Goal: Find specific page/section: Find specific page/section

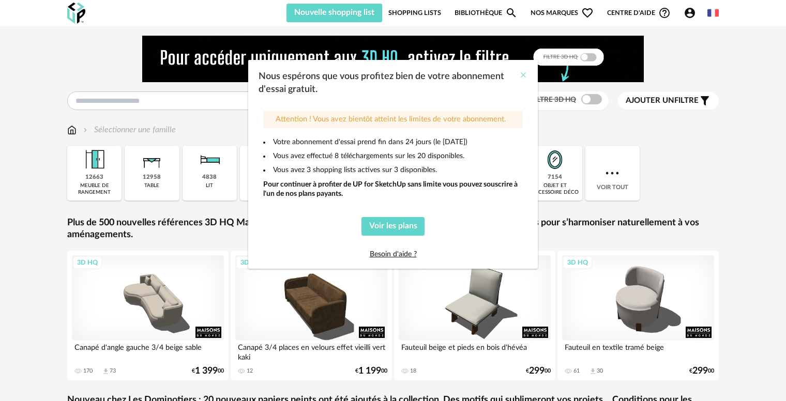
click at [522, 78] on icon "Close" at bounding box center [523, 75] width 8 height 8
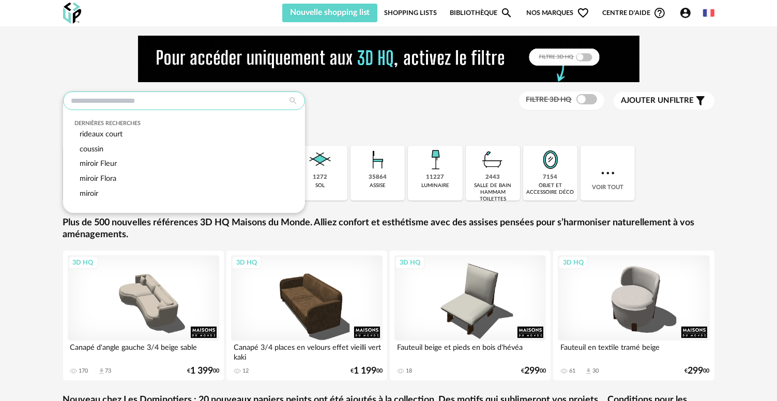
click at [192, 103] on input "text" at bounding box center [184, 101] width 242 height 19
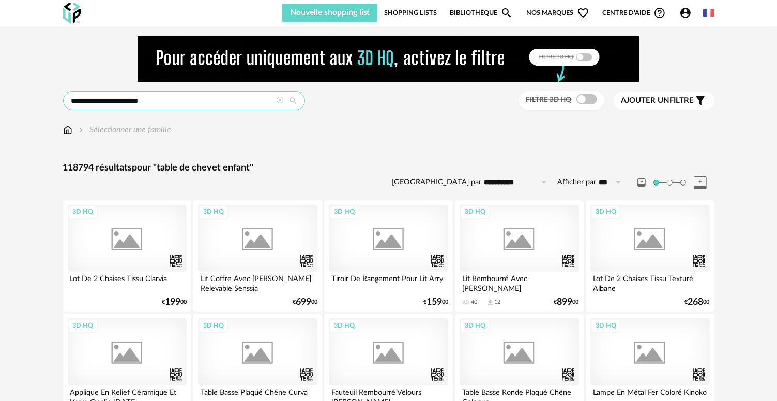
type input "**********"
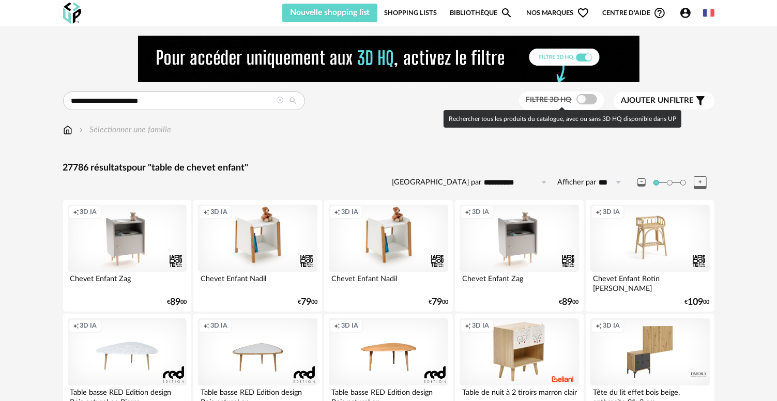
click at [582, 98] on span at bounding box center [587, 99] width 21 height 10
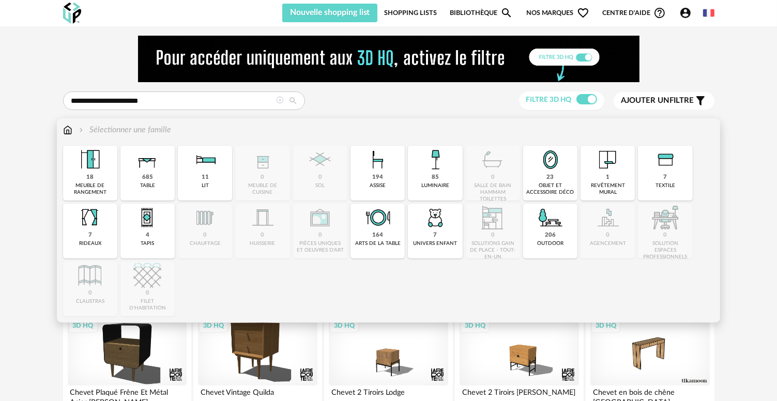
click at [66, 132] on img at bounding box center [67, 130] width 9 height 12
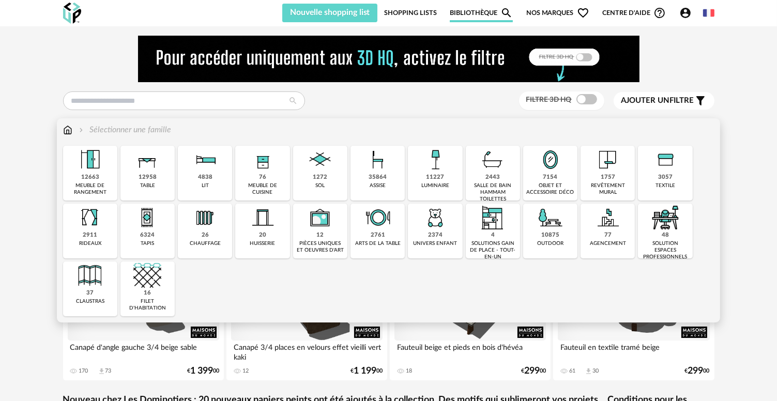
click at [442, 234] on div "2374 univers enfant" at bounding box center [435, 231] width 54 height 55
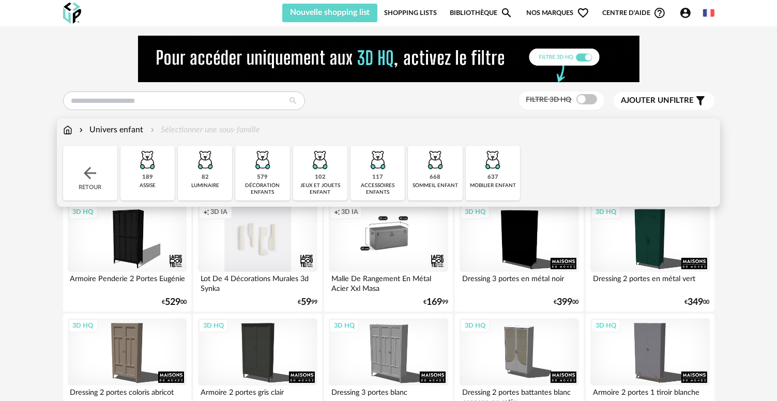
click at [484, 176] on div "637 mobilier enfant" at bounding box center [493, 173] width 54 height 55
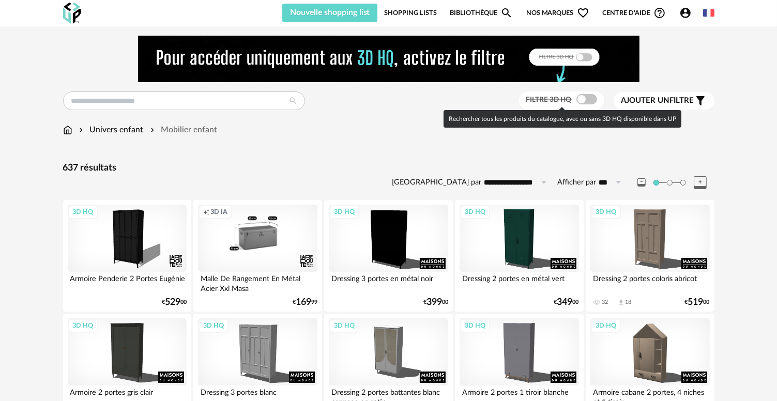
click at [582, 101] on span at bounding box center [587, 99] width 21 height 10
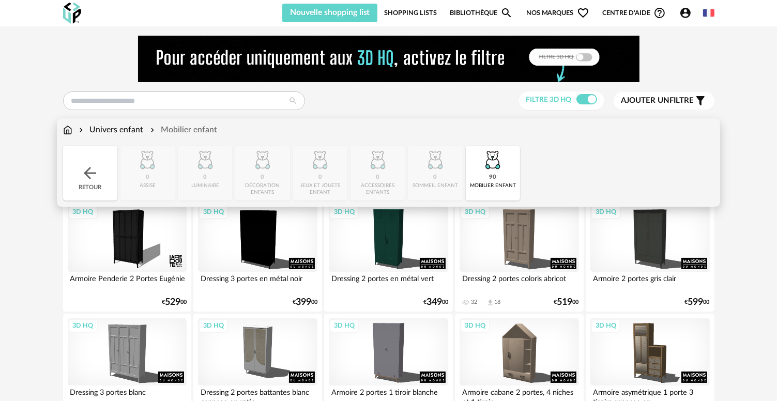
click at [501, 171] on img at bounding box center [493, 160] width 28 height 28
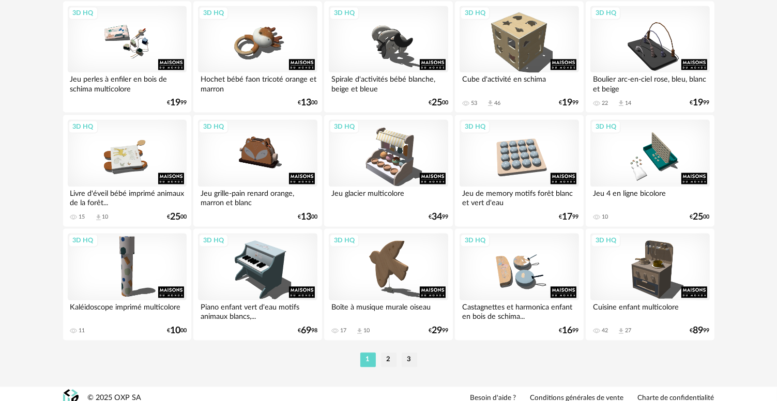
scroll to position [2143, 0]
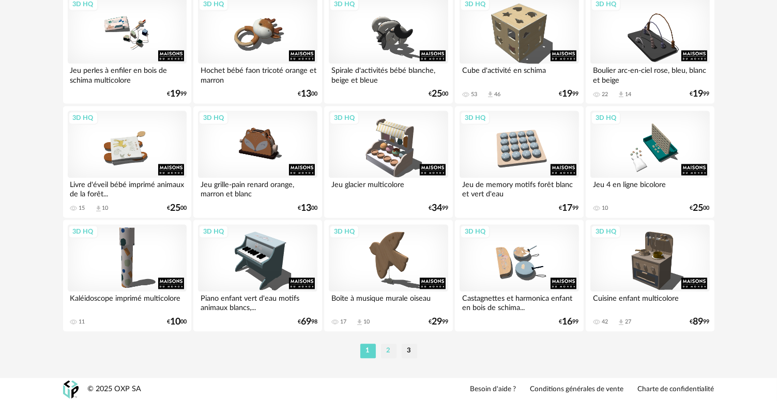
click at [388, 348] on li "2" at bounding box center [389, 351] width 16 height 14
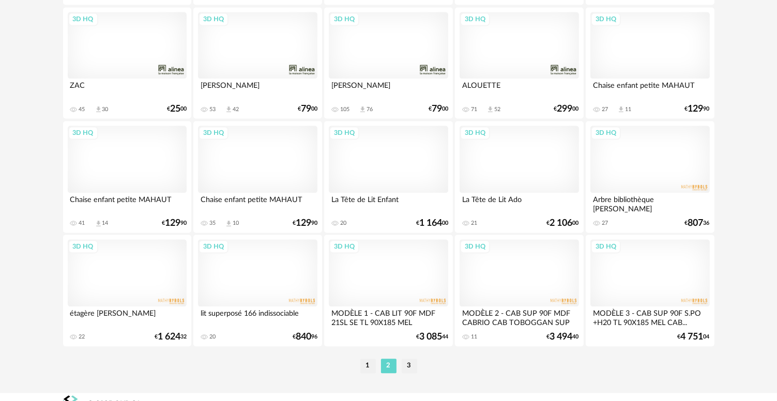
scroll to position [2143, 0]
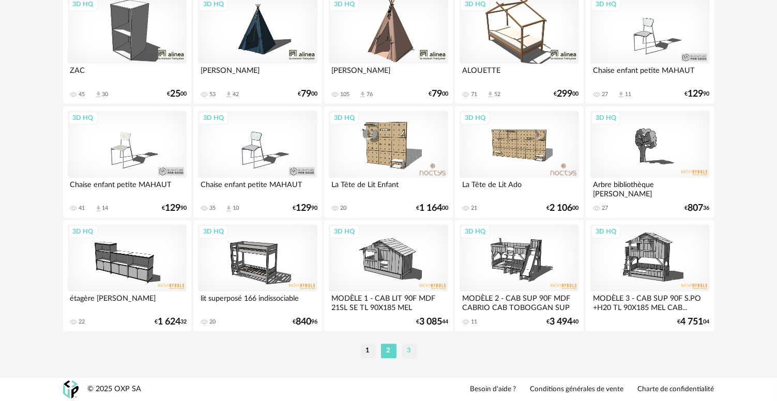
click at [407, 349] on li "3" at bounding box center [410, 351] width 16 height 14
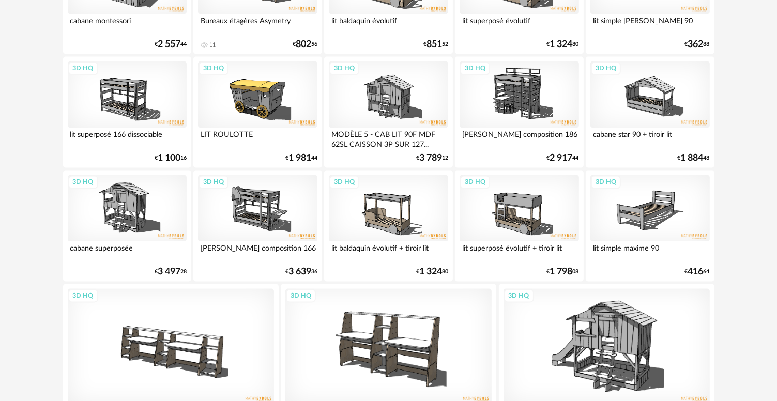
scroll to position [2078, 0]
